Goal: Task Accomplishment & Management: Use online tool/utility

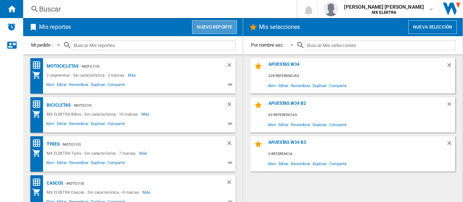
click at [217, 23] on button "Nuevo reporte" at bounding box center [214, 27] width 45 height 14
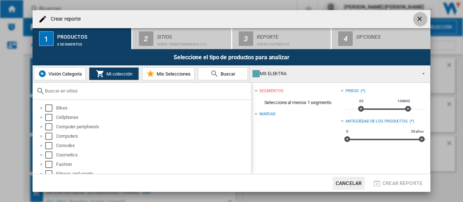
click at [418, 20] on ng-md-icon "getI18NText('BUTTONS.CLOSE_DIALOG')" at bounding box center [420, 19] width 9 height 9
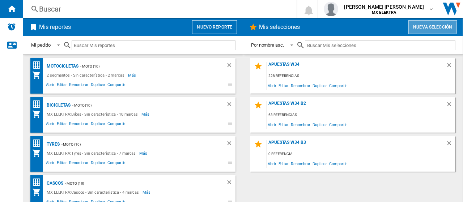
click at [432, 27] on button "Nueva selección" at bounding box center [432, 27] width 48 height 14
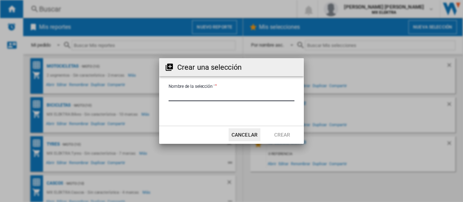
click at [231, 95] on input "Nombre de la selección '" at bounding box center [232, 95] width 126 height 11
type input "**********"
click at [289, 135] on button "Crear" at bounding box center [282, 134] width 32 height 13
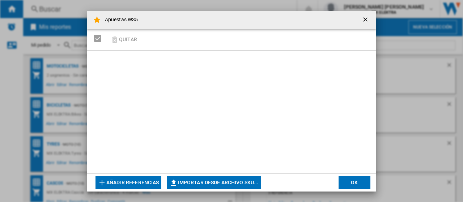
click at [233, 183] on button "Importar desde archivo SKU..." at bounding box center [214, 182] width 94 height 13
type input "**********"
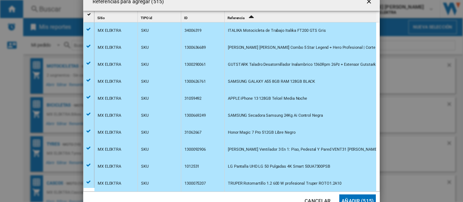
scroll to position [18, 0]
click at [359, 199] on button "Añadir (515)" at bounding box center [357, 201] width 37 height 13
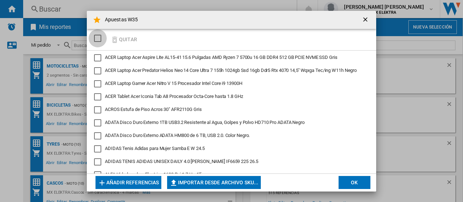
click at [99, 37] on div "SELECTIONS.EDITION_POPUP.SELECT_DESELECT" at bounding box center [97, 38] width 7 height 7
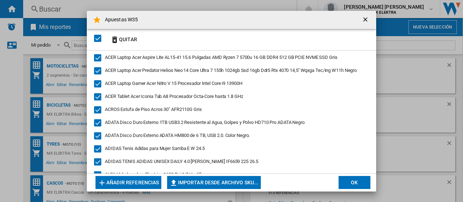
click at [99, 37] on div "SELECTIONS.EDITION_POPUP.SELECT_DESELECT" at bounding box center [97, 38] width 7 height 7
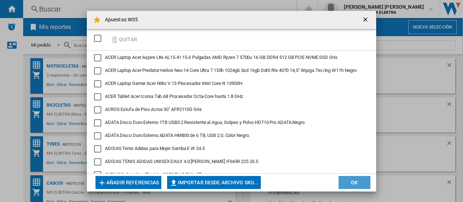
click at [358, 183] on button "OK" at bounding box center [355, 182] width 32 height 13
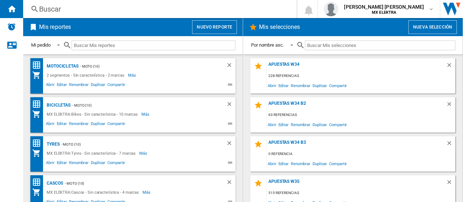
scroll to position [8, 0]
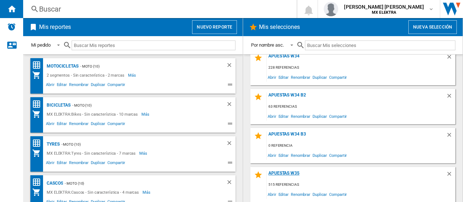
click at [296, 173] on div "Apuestas W35" at bounding box center [356, 176] width 179 height 10
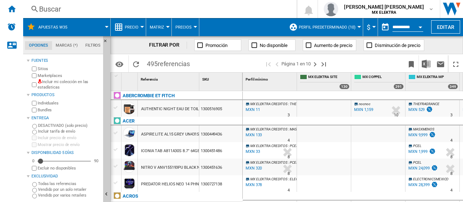
click at [409, 26] on input "**********" at bounding box center [407, 28] width 31 height 7
click at [419, 27] on div "Open calendar" at bounding box center [421, 27] width 4 height 2
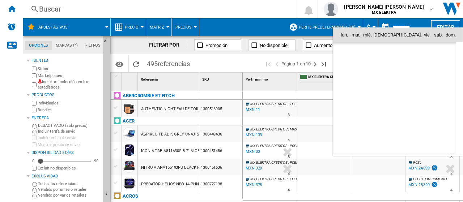
scroll to position [3451, 0]
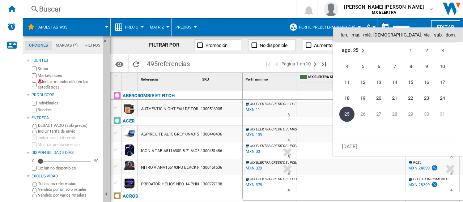
click at [348, 116] on span "25" at bounding box center [346, 114] width 15 height 15
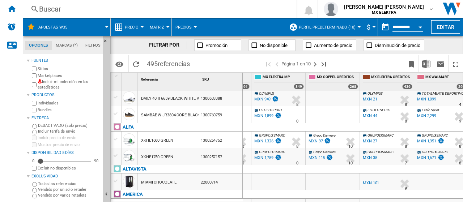
scroll to position [0, 0]
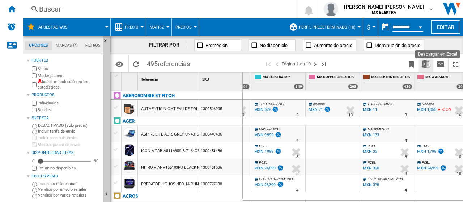
click at [425, 63] on img "Descargar en Excel" at bounding box center [426, 64] width 9 height 9
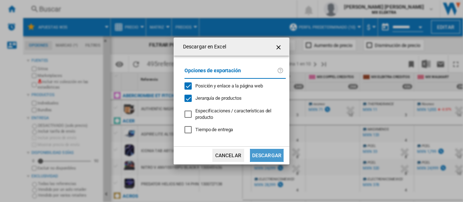
click at [269, 155] on button "Descargar" at bounding box center [267, 155] width 34 height 13
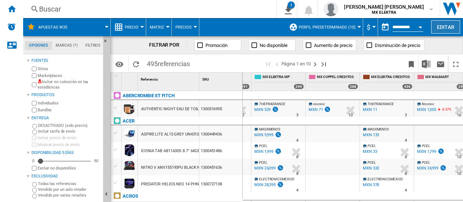
click at [453, 29] on button "Editar" at bounding box center [445, 26] width 29 height 13
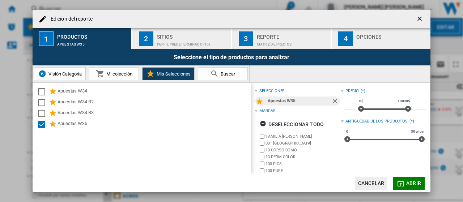
click at [412, 183] on span "Abrir" at bounding box center [413, 184] width 15 height 6
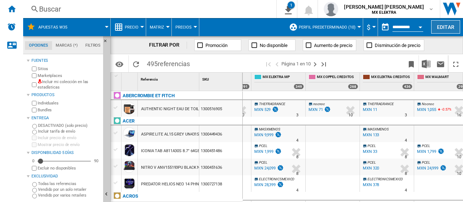
click at [451, 25] on button "Editar" at bounding box center [445, 26] width 29 height 13
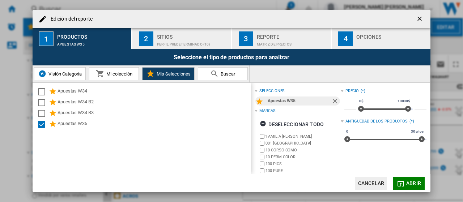
click at [166, 75] on span "Mis Selecciones" at bounding box center [173, 73] width 36 height 5
click at [127, 76] on span "Mi colección" at bounding box center [119, 73] width 28 height 5
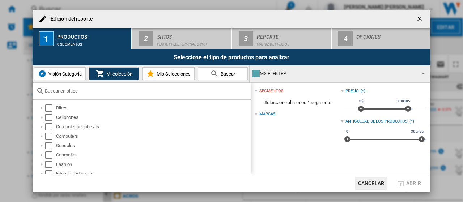
click at [127, 76] on span "Mi colección" at bounding box center [119, 73] width 28 height 5
click at [70, 76] on span "Visión Categoría" at bounding box center [64, 73] width 35 height 5
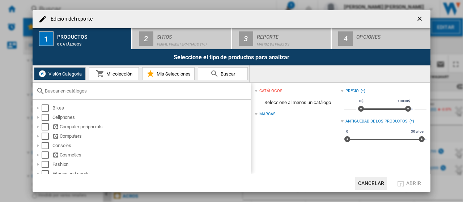
click at [102, 72] on md-icon "Edición del ..." at bounding box center [100, 73] width 9 height 9
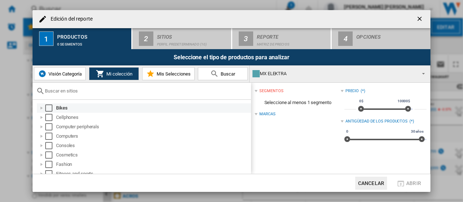
click at [50, 110] on div "Select" at bounding box center [48, 108] width 7 height 7
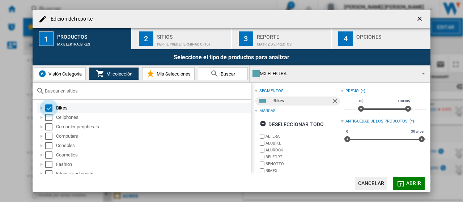
click at [50, 110] on div "Select" at bounding box center [48, 108] width 7 height 7
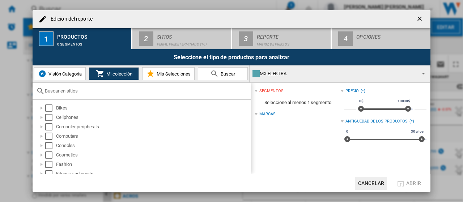
click at [173, 78] on button "Mis Selecciones" at bounding box center [168, 73] width 52 height 13
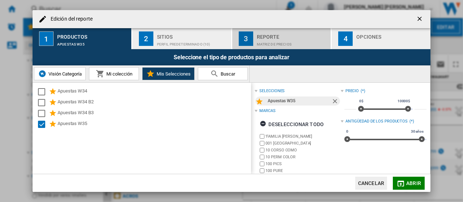
click at [301, 43] on div "Matriz de precios" at bounding box center [292, 43] width 71 height 8
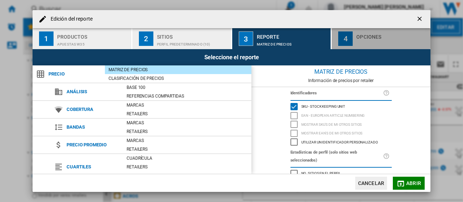
click at [368, 31] on div "Opciones" at bounding box center [391, 35] width 71 height 8
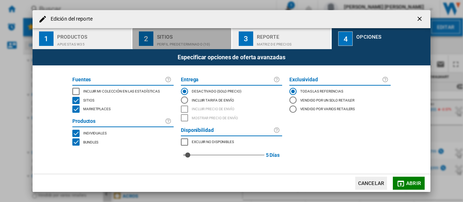
click at [187, 35] on div "Sitios" at bounding box center [192, 35] width 71 height 8
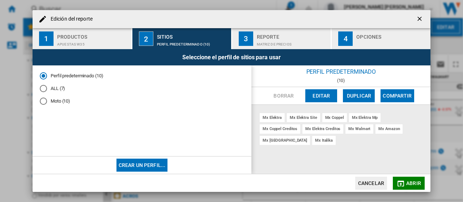
click at [416, 21] on ng-md-icon "getI18NText('BUTTONS.CLOSE_DIALOG')" at bounding box center [420, 19] width 9 height 9
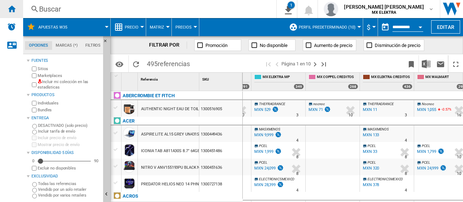
click at [16, 9] on div "Inicio" at bounding box center [11, 9] width 23 height 18
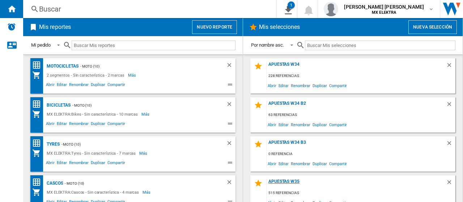
scroll to position [8, 0]
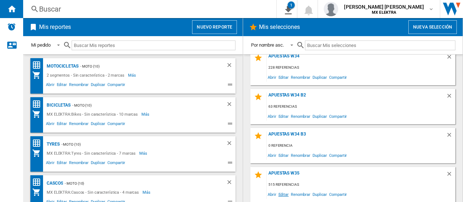
click at [285, 194] on span "Editar" at bounding box center [283, 195] width 12 height 10
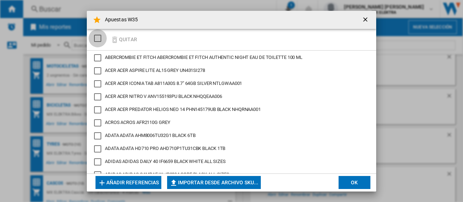
click at [99, 38] on div "SELECTIONS.EDITION_POPUP.SELECT_DESELECT" at bounding box center [97, 38] width 7 height 7
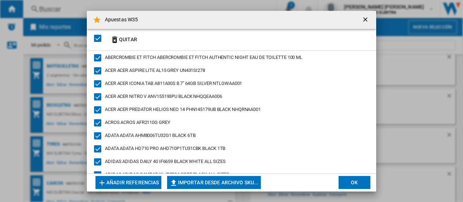
click at [351, 183] on button "OK" at bounding box center [355, 182] width 32 height 13
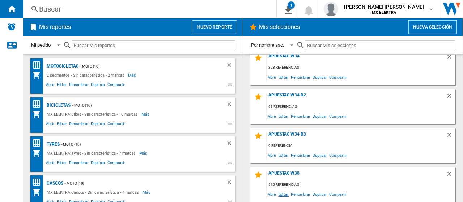
click at [284, 194] on span "Editar" at bounding box center [283, 195] width 12 height 10
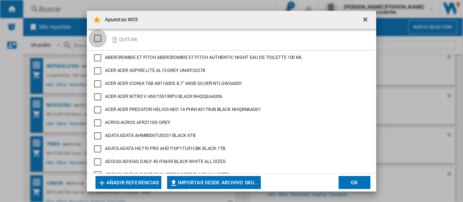
click at [97, 35] on div "SELECTIONS.EDITION_POPUP.SELECT_DESELECT" at bounding box center [97, 38] width 7 height 7
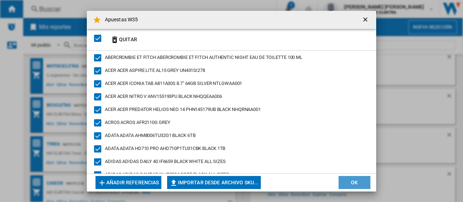
click at [354, 179] on button "OK" at bounding box center [355, 182] width 32 height 13
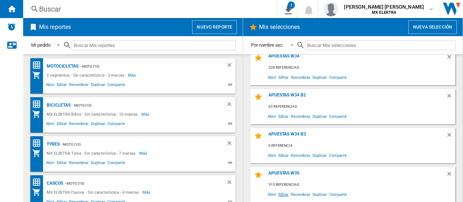
click at [281, 195] on span "Editar" at bounding box center [283, 195] width 12 height 10
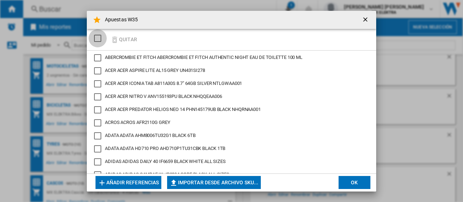
click at [98, 39] on div "SELECTIONS.EDITION_POPUP.SELECT_DESELECT" at bounding box center [97, 38] width 7 height 7
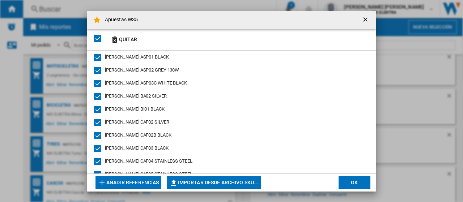
scroll to position [474, 0]
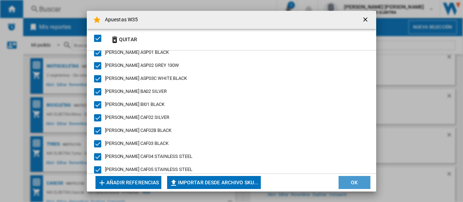
click at [351, 182] on button "OK" at bounding box center [355, 182] width 32 height 13
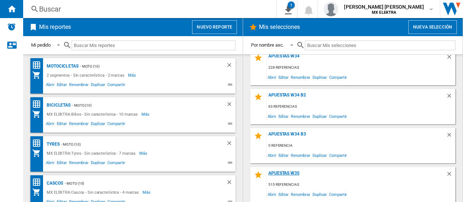
click at [288, 172] on div "Apuestas W35" at bounding box center [356, 176] width 179 height 10
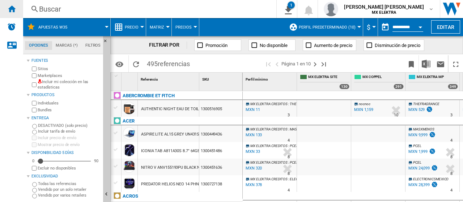
click at [12, 12] on ng-md-icon "Inicio" at bounding box center [11, 8] width 9 height 9
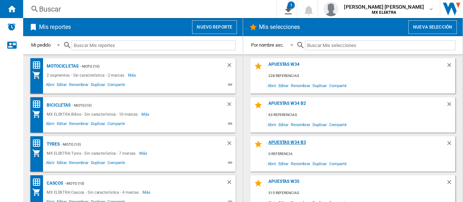
scroll to position [8, 0]
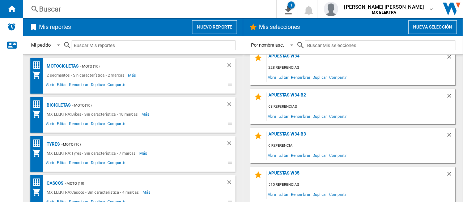
click at [444, 30] on button "Nueva selección" at bounding box center [432, 27] width 48 height 14
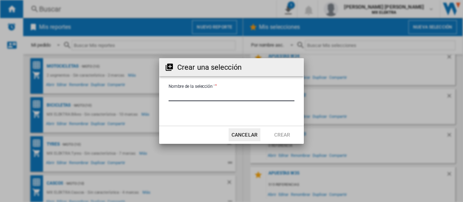
click at [227, 94] on input "Nombre de la selección '" at bounding box center [232, 95] width 126 height 11
type input "**********"
click at [285, 135] on button "Crear" at bounding box center [282, 134] width 32 height 13
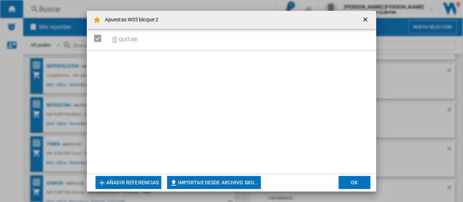
scroll to position [47, 0]
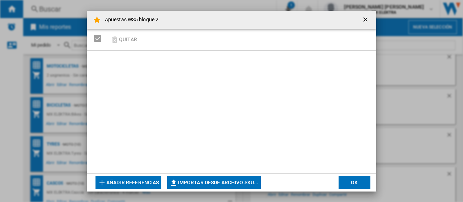
click at [249, 183] on button "Importar desde archivo SKU..." at bounding box center [214, 182] width 94 height 13
type input "**********"
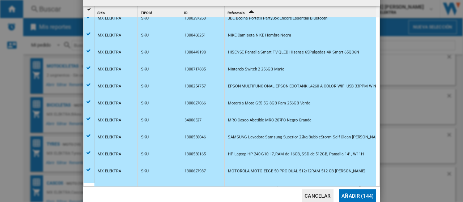
scroll to position [272, 0]
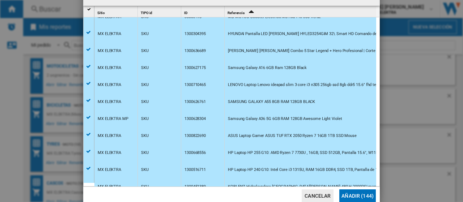
click at [360, 197] on button "Añadir (144)" at bounding box center [357, 196] width 37 height 13
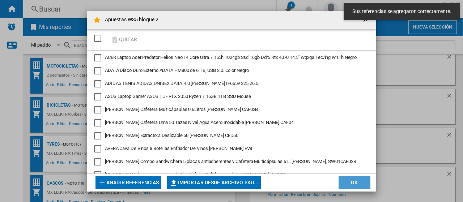
click at [360, 185] on button "OK" at bounding box center [355, 182] width 32 height 13
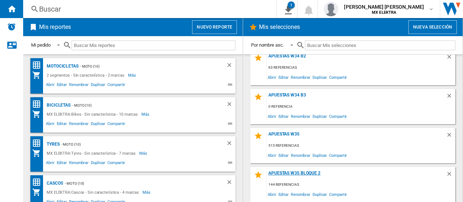
click at [309, 173] on div "Apuestas W35 bloque 2" at bounding box center [356, 176] width 179 height 10
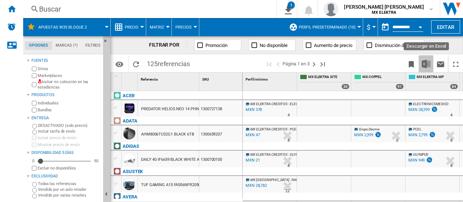
click at [428, 64] on img "Descargar en Excel" at bounding box center [426, 64] width 9 height 9
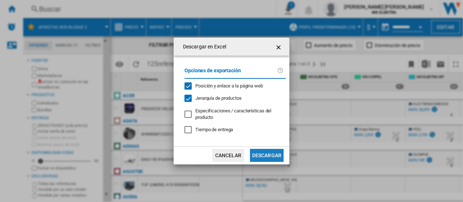
click at [271, 157] on button "Descargar" at bounding box center [267, 155] width 34 height 13
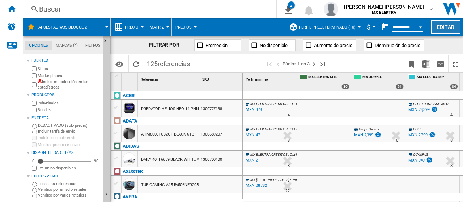
click at [446, 27] on button "Editar" at bounding box center [445, 26] width 29 height 13
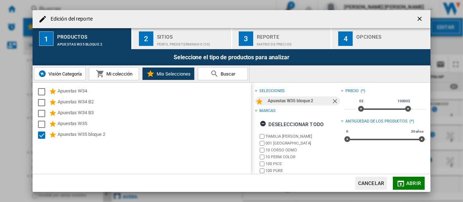
click at [421, 18] on ng-md-icon "getI18NText('BUTTONS.CLOSE_DIALOG')" at bounding box center [420, 19] width 9 height 9
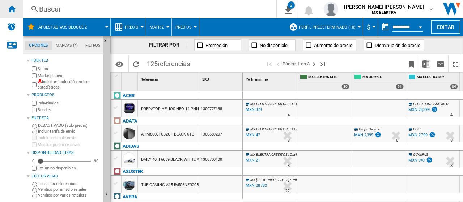
click at [16, 8] on div "Inicio" at bounding box center [11, 9] width 23 height 18
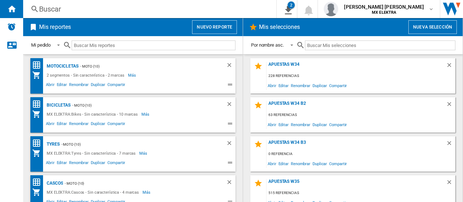
scroll to position [47, 0]
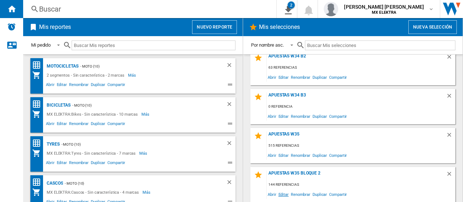
click at [285, 194] on span "Editar" at bounding box center [283, 195] width 12 height 10
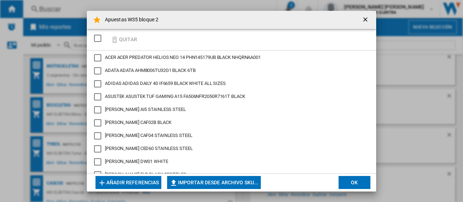
click at [97, 38] on div "SELECTIONS.EDITION_POPUP.SELECT_DESELECT" at bounding box center [97, 38] width 7 height 7
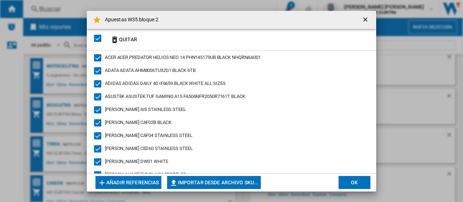
click at [238, 182] on button "Importar desde archivo SKU..." at bounding box center [214, 182] width 94 height 13
type input "**********"
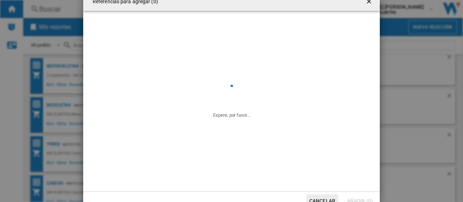
scroll to position [5, 0]
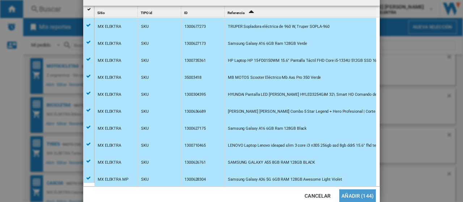
click at [349, 196] on button "Añadir (144)" at bounding box center [357, 196] width 37 height 13
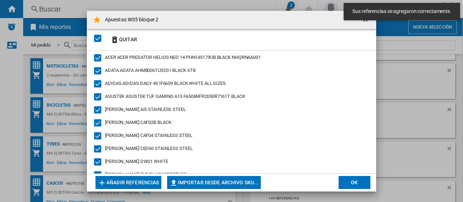
scroll to position [47, 0]
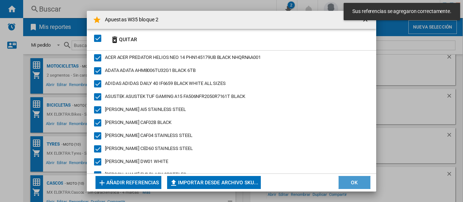
click at [348, 178] on button "OK" at bounding box center [355, 182] width 32 height 13
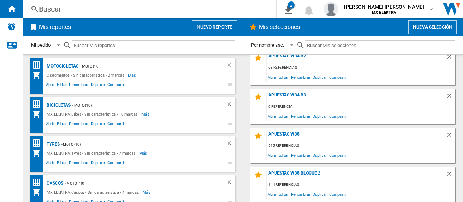
click at [310, 173] on div "Apuestas W35 bloque 2" at bounding box center [356, 176] width 179 height 10
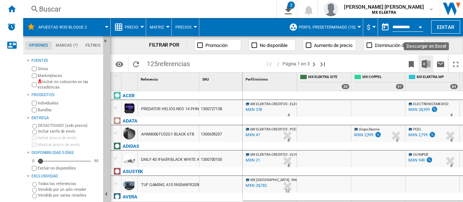
click at [426, 63] on img "Descargar en Excel" at bounding box center [426, 64] width 9 height 9
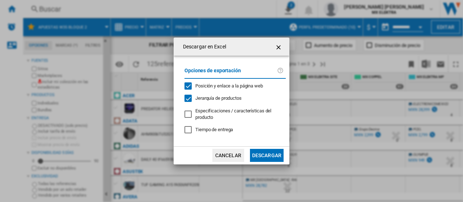
click at [280, 46] on ng-md-icon "getI18NText('BUTTONS.CLOSE_DIALOG')" at bounding box center [279, 47] width 9 height 9
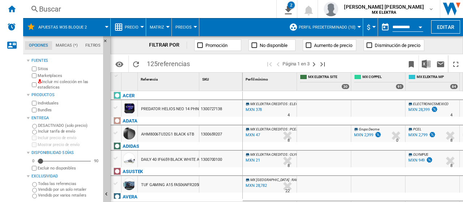
drag, startPoint x: 407, startPoint y: 19, endPoint x: 409, endPoint y: 25, distance: 6.0
click at [408, 23] on div "**********" at bounding box center [401, 27] width 47 height 18
click at [409, 26] on input "**********" at bounding box center [407, 28] width 31 height 7
click at [421, 29] on button "Open calendar" at bounding box center [420, 26] width 13 height 13
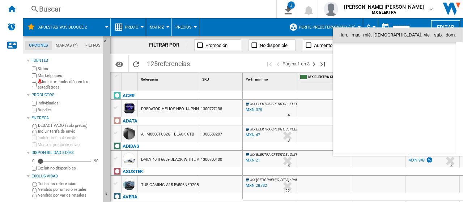
scroll to position [3451, 0]
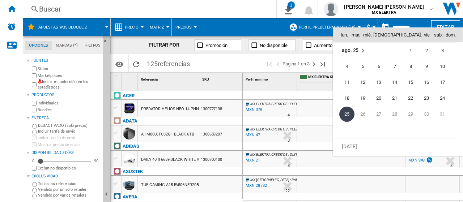
click at [348, 118] on span "25" at bounding box center [346, 114] width 15 height 15
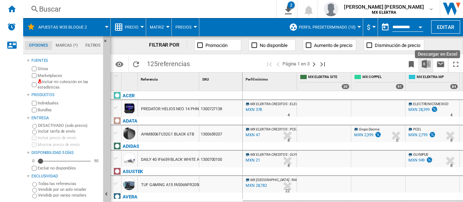
click at [428, 67] on img "Descargar en Excel" at bounding box center [426, 64] width 9 height 9
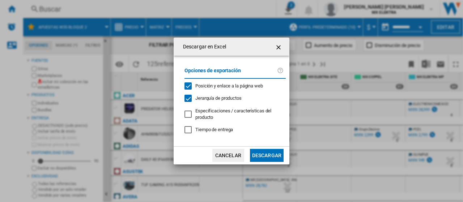
click at [266, 155] on button "Descargar" at bounding box center [267, 155] width 34 height 13
